Goal: Task Accomplishment & Management: Use online tool/utility

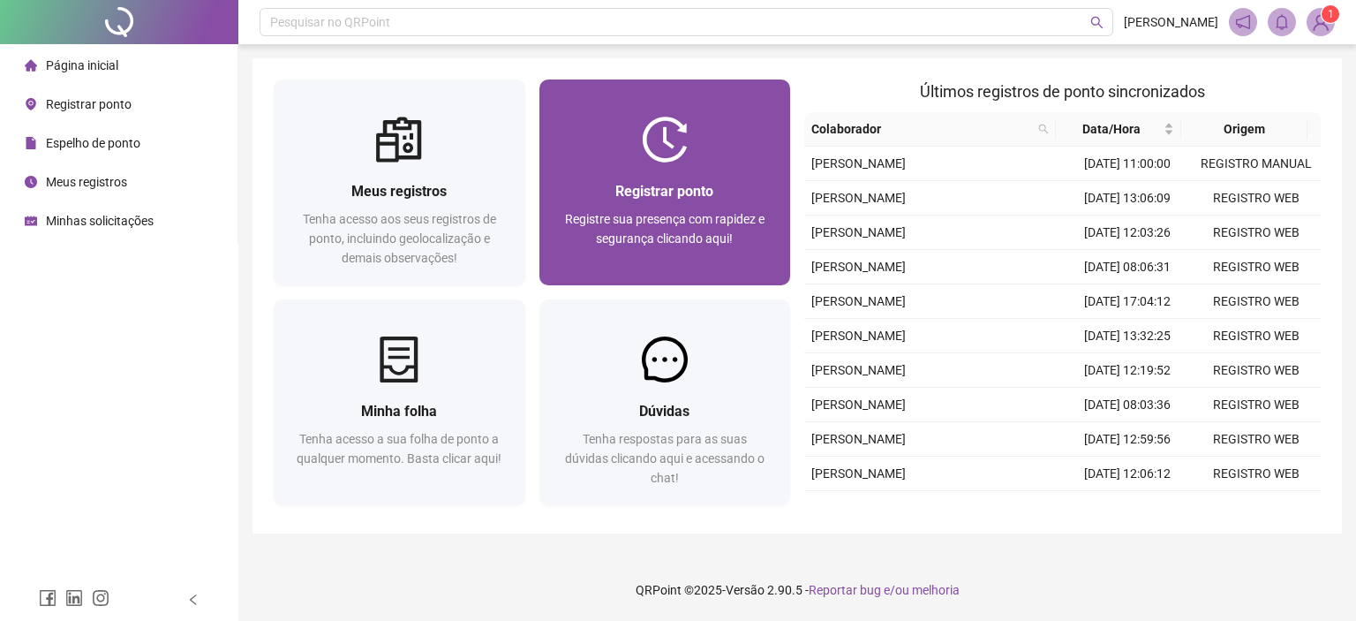
click at [695, 189] on span "Registrar ponto" at bounding box center [664, 191] width 98 height 17
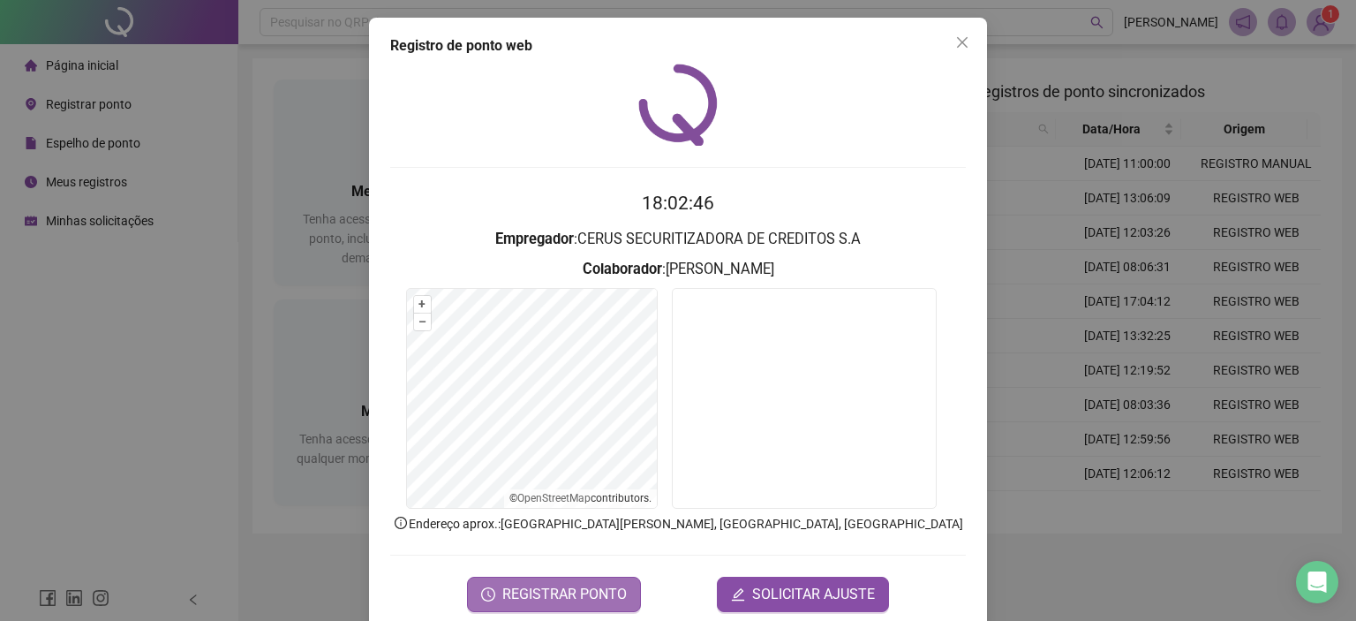
click at [569, 592] on span "REGISTRAR PONTO" at bounding box center [564, 594] width 124 height 21
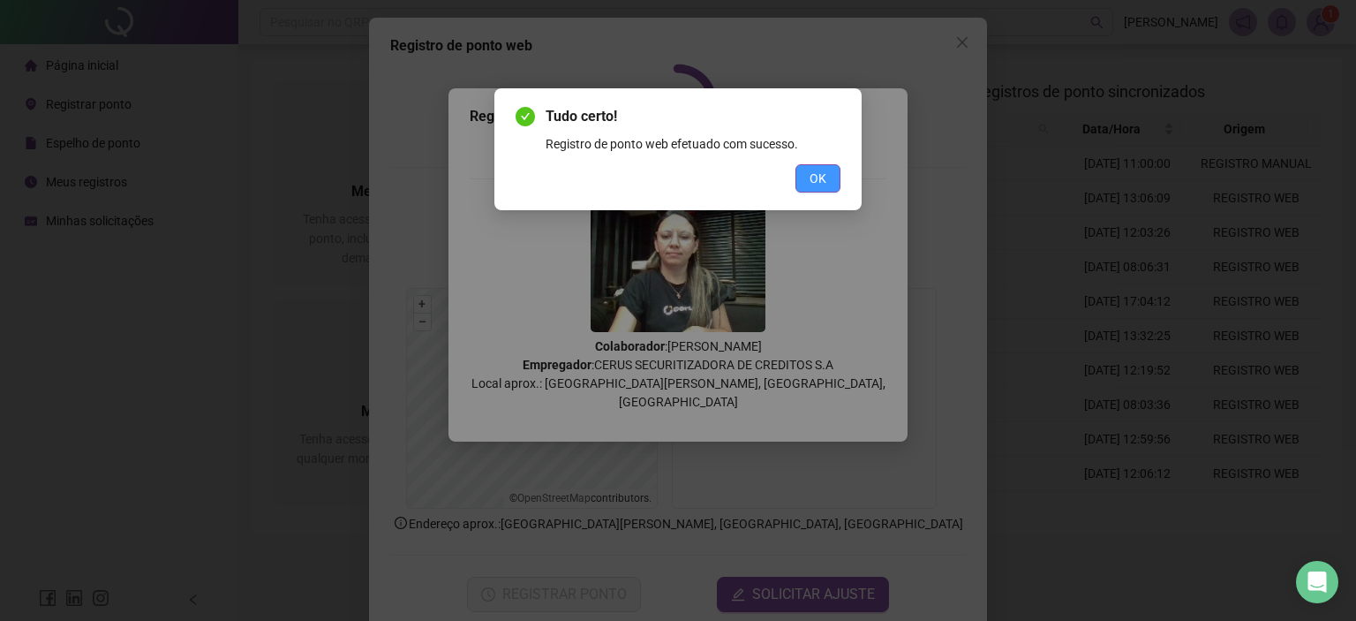
click at [823, 184] on span "OK" at bounding box center [817, 178] width 17 height 19
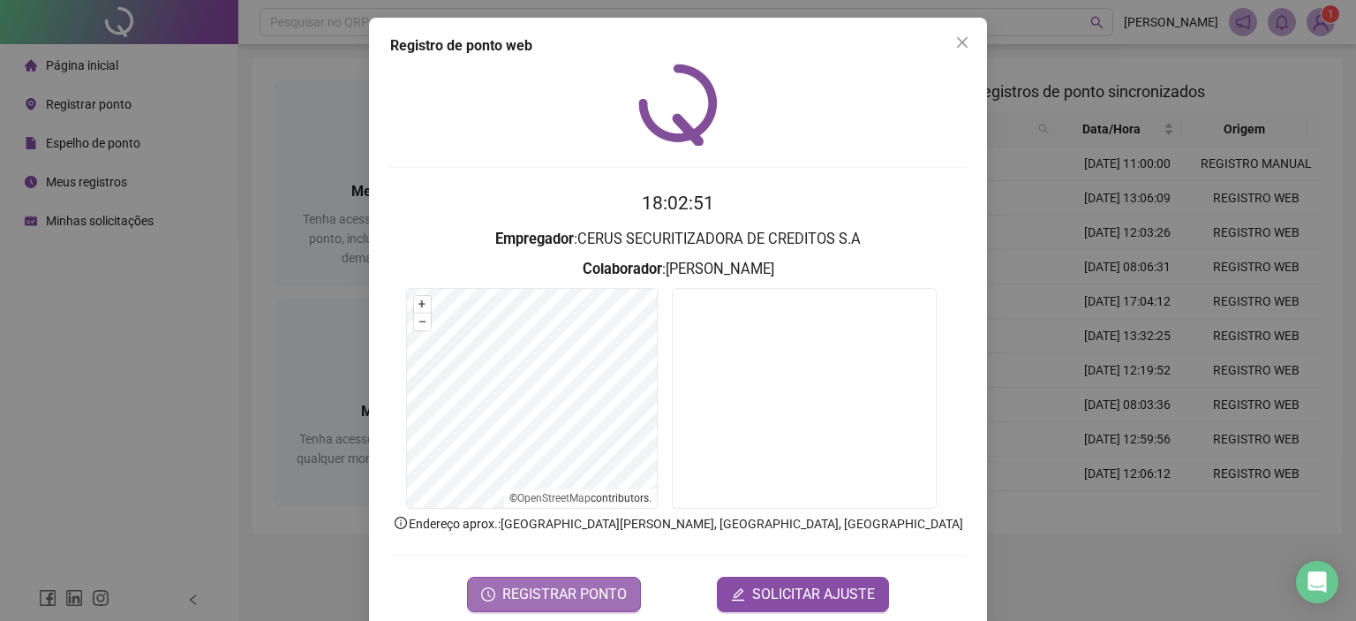
click at [538, 589] on span "REGISTRAR PONTO" at bounding box center [564, 594] width 124 height 21
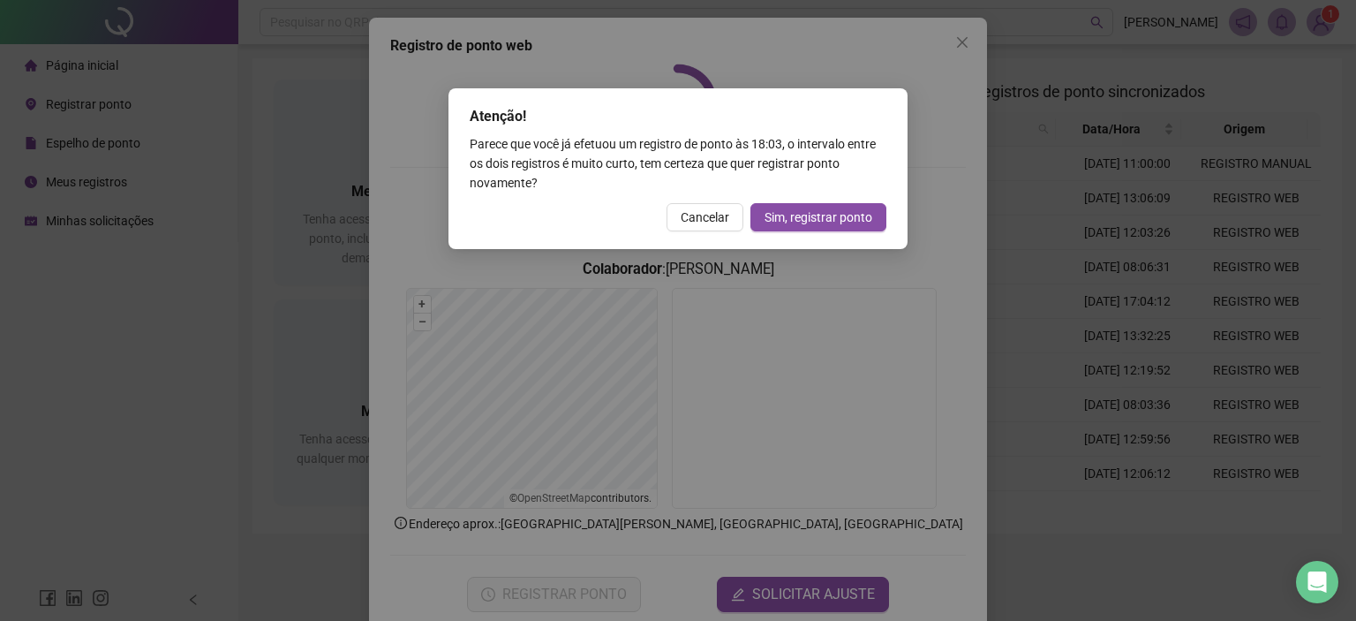
drag, startPoint x: 702, startPoint y: 229, endPoint x: 720, endPoint y: 208, distance: 27.5
click at [702, 225] on button "Cancelar" at bounding box center [704, 217] width 77 height 28
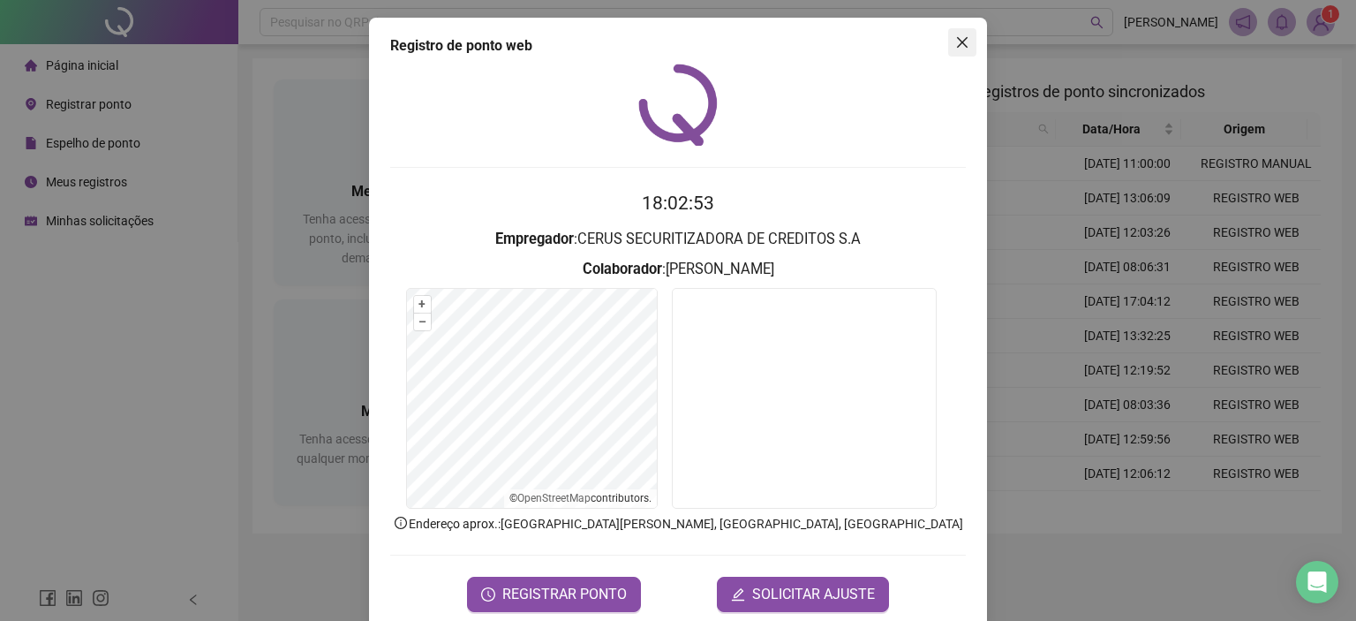
click at [955, 39] on icon "close" at bounding box center [962, 42] width 14 height 14
